Goal: Find specific page/section: Find specific page/section

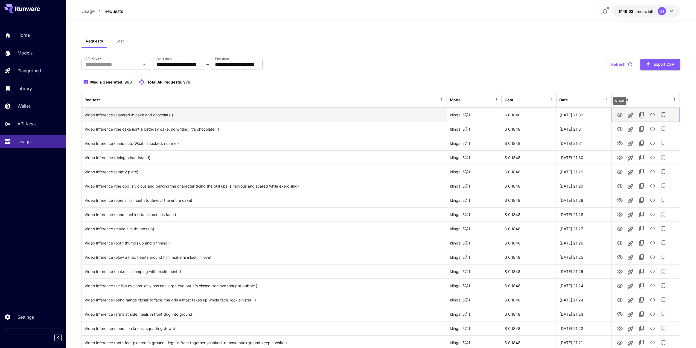
click at [619, 115] on icon "View" at bounding box center [620, 115] width 6 height 4
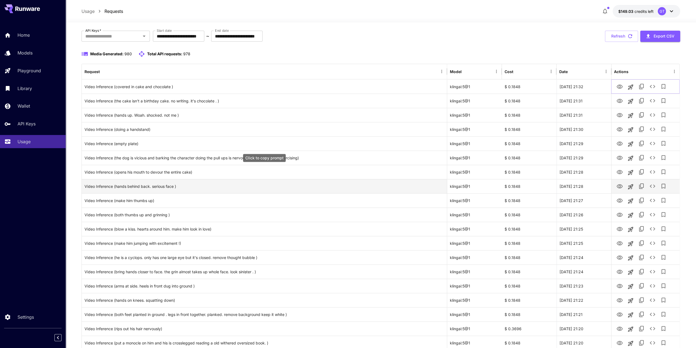
scroll to position [55, 0]
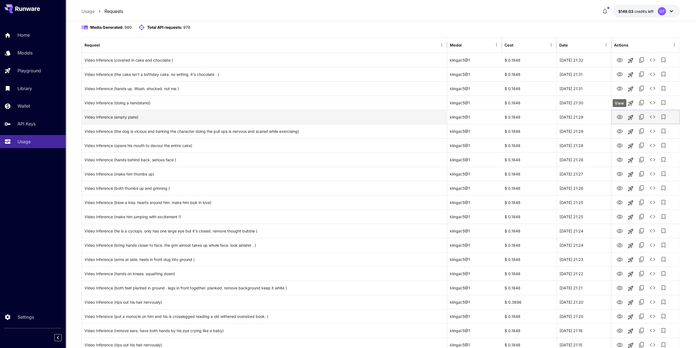
click at [618, 117] on icon "View" at bounding box center [620, 117] width 6 height 4
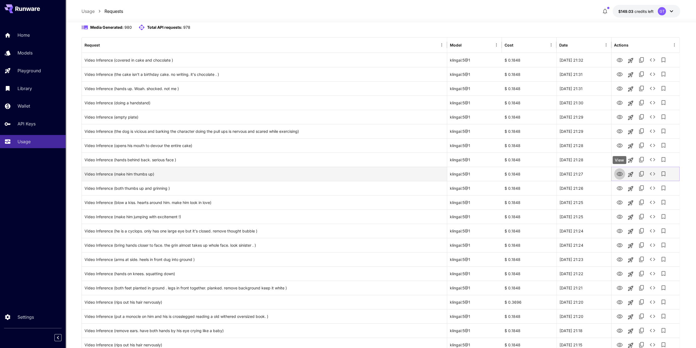
click at [621, 174] on icon "View" at bounding box center [619, 174] width 7 height 7
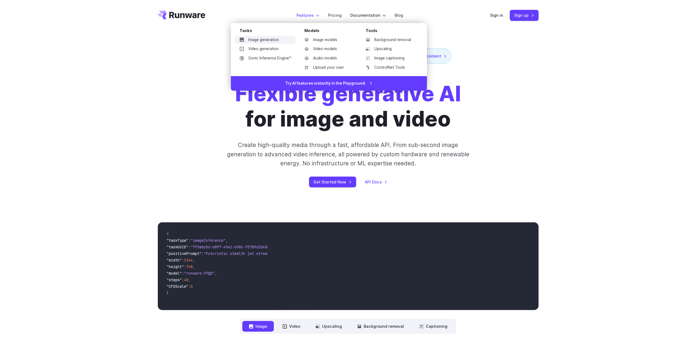
click at [271, 39] on link "Image generation" at bounding box center [265, 40] width 60 height 8
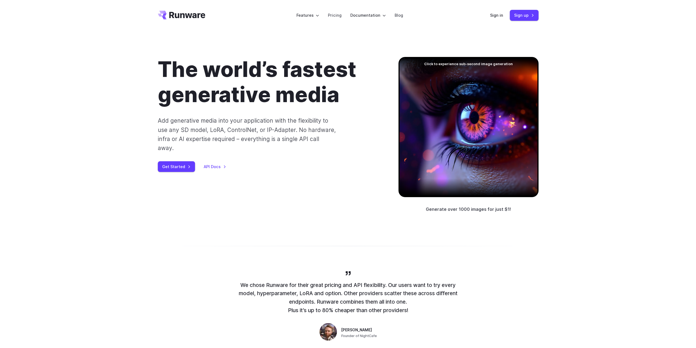
click at [469, 70] on div at bounding box center [469, 127] width 140 height 140
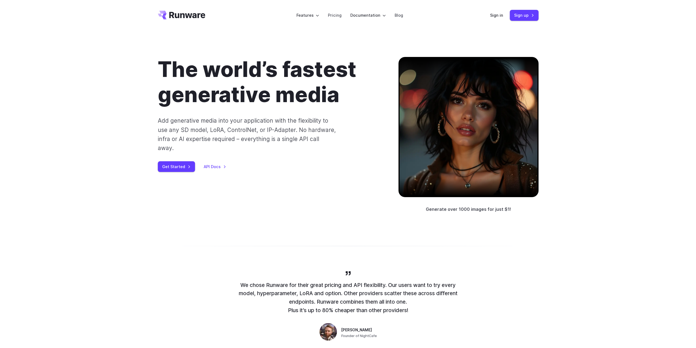
click at [469, 71] on div at bounding box center [469, 127] width 140 height 140
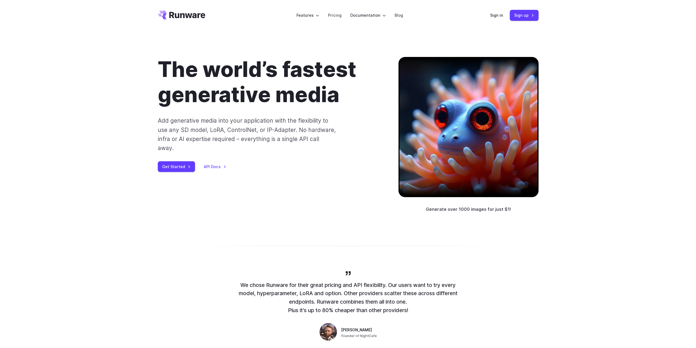
click at [469, 71] on div at bounding box center [469, 127] width 140 height 140
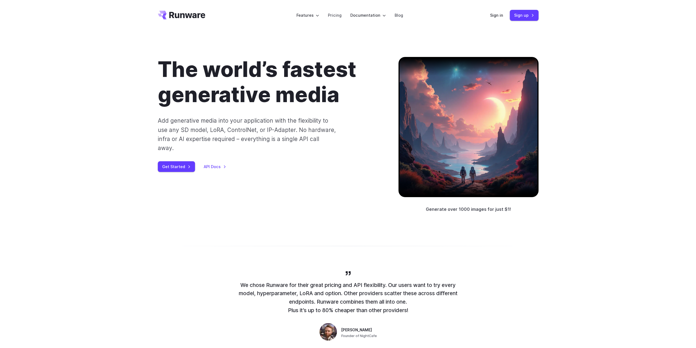
click at [469, 71] on div at bounding box center [469, 127] width 140 height 140
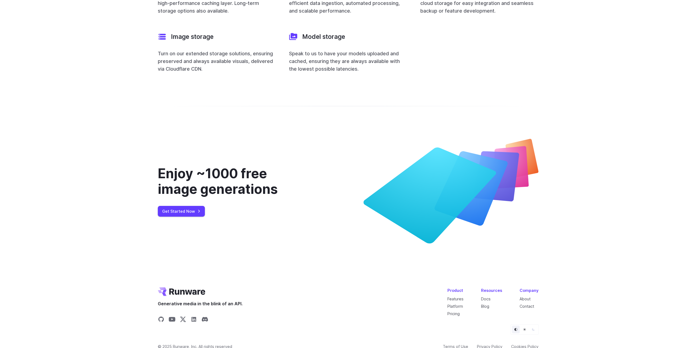
scroll to position [2157, 0]
